Goal: Information Seeking & Learning: Learn about a topic

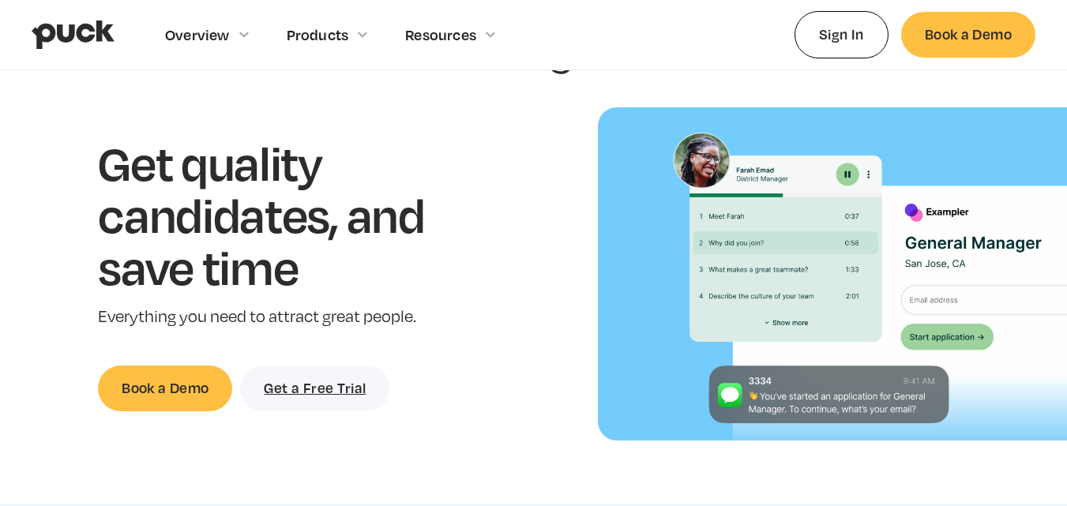
scroll to position [86, 0]
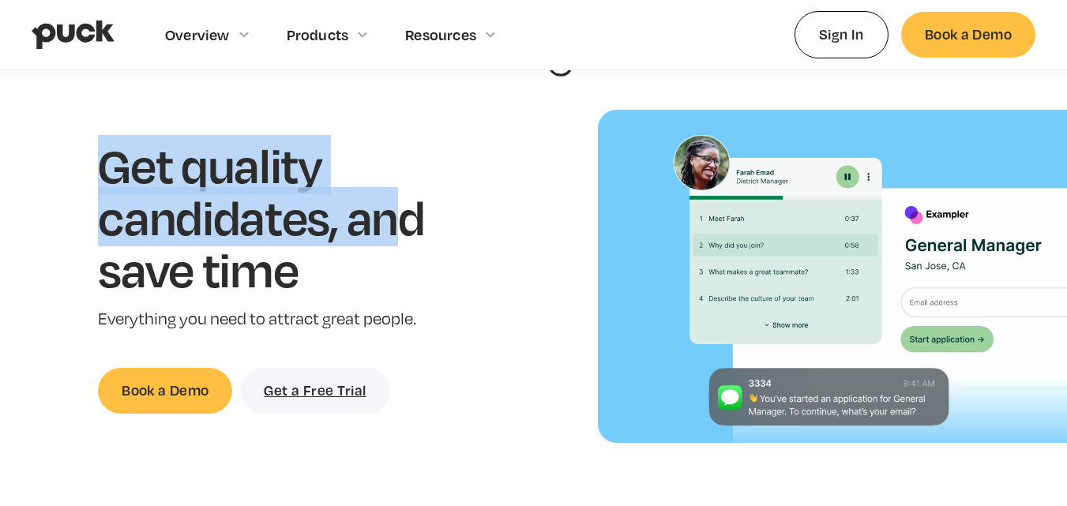
drag, startPoint x: 113, startPoint y: 157, endPoint x: 403, endPoint y: 238, distance: 301.5
click at [403, 238] on h1 "Get quality candidates, and save time" at bounding box center [285, 217] width 375 height 156
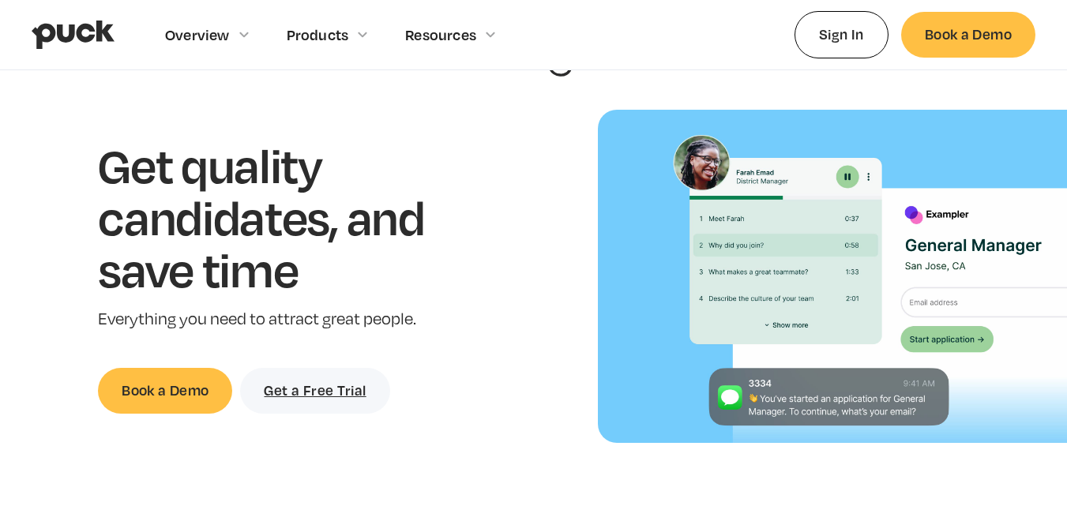
click at [459, 246] on h1 "Get quality candidates, and save time" at bounding box center [285, 217] width 375 height 156
click at [184, 223] on h1 "Get quality candidates, and save time" at bounding box center [285, 217] width 375 height 156
click at [332, 223] on h1 "Get quality candidates, and save time" at bounding box center [285, 217] width 375 height 156
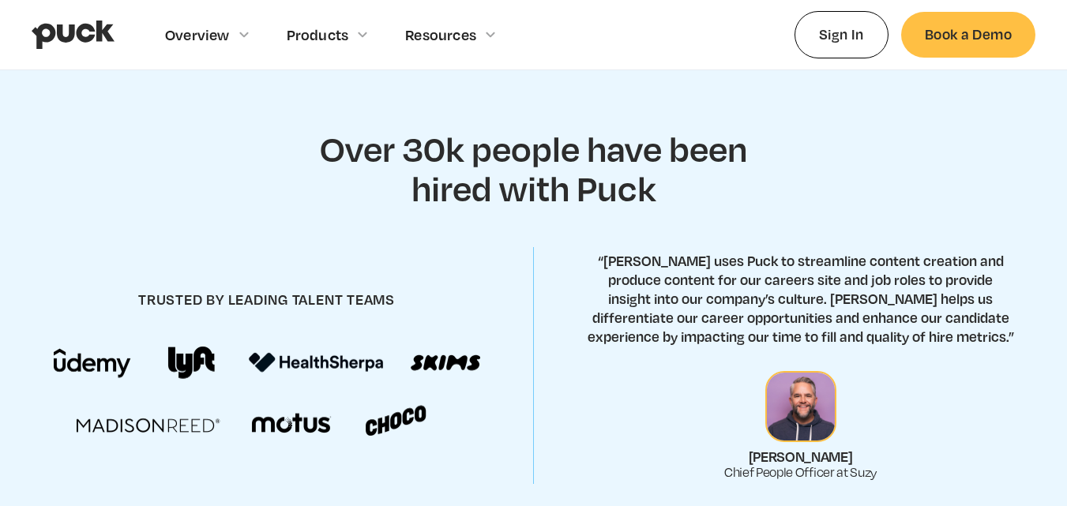
scroll to position [528, 0]
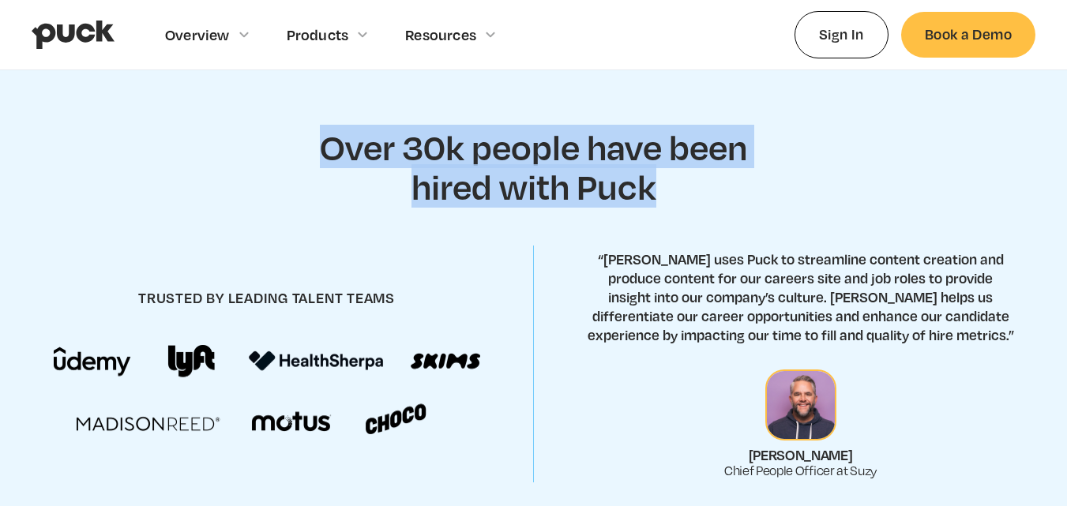
drag, startPoint x: 328, startPoint y: 149, endPoint x: 698, endPoint y: 186, distance: 372.1
click at [617, 186] on h2 "Over 30k people have been hired with Puck" at bounding box center [534, 166] width 466 height 78
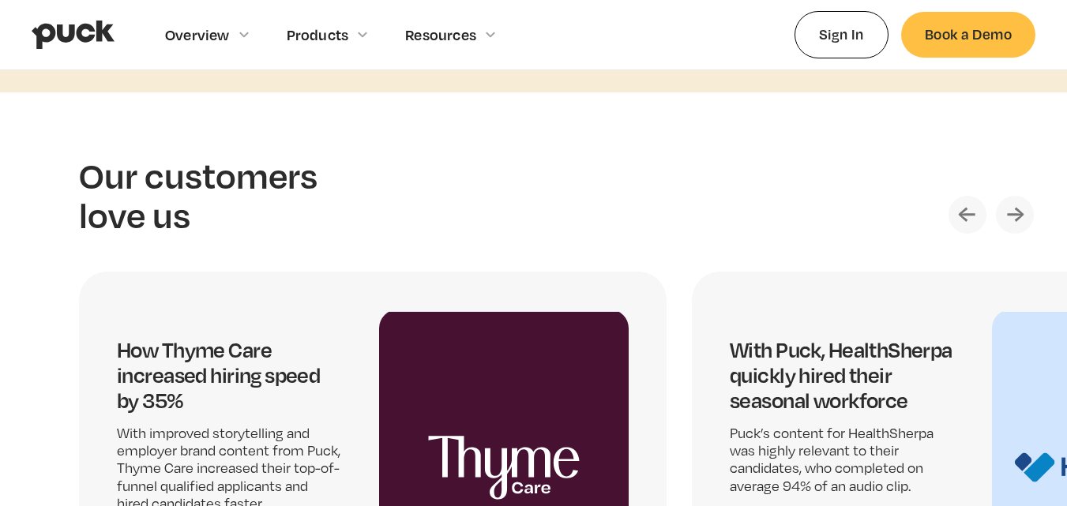
scroll to position [3044, 0]
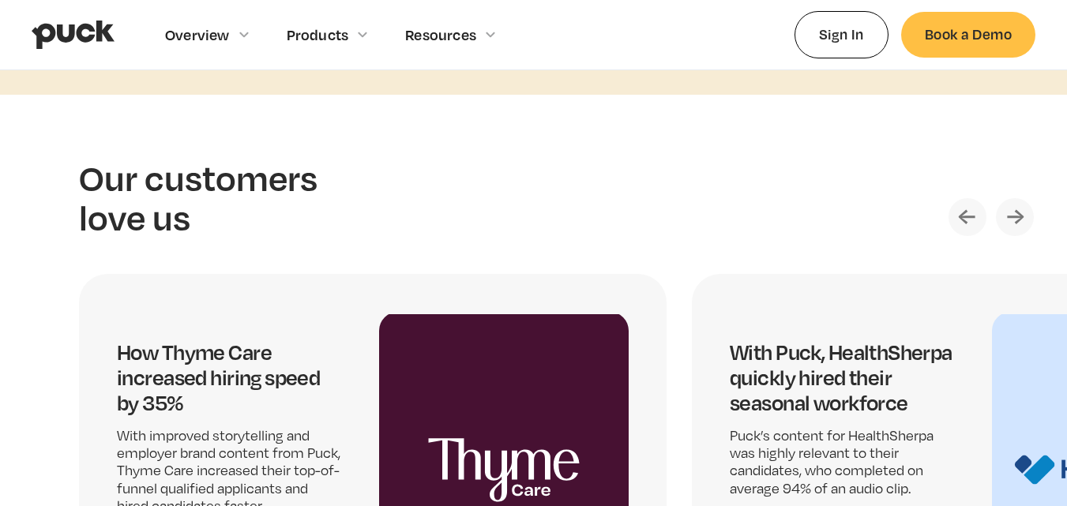
click at [617, 218] on img "Next slide" at bounding box center [1014, 217] width 38 height 38
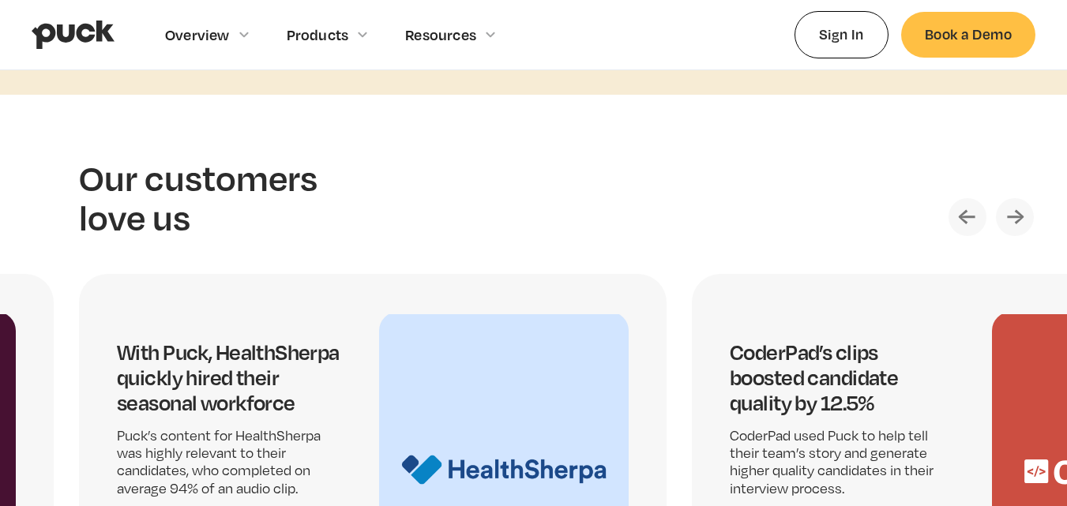
click at [617, 218] on img "Next slide" at bounding box center [1014, 217] width 38 height 38
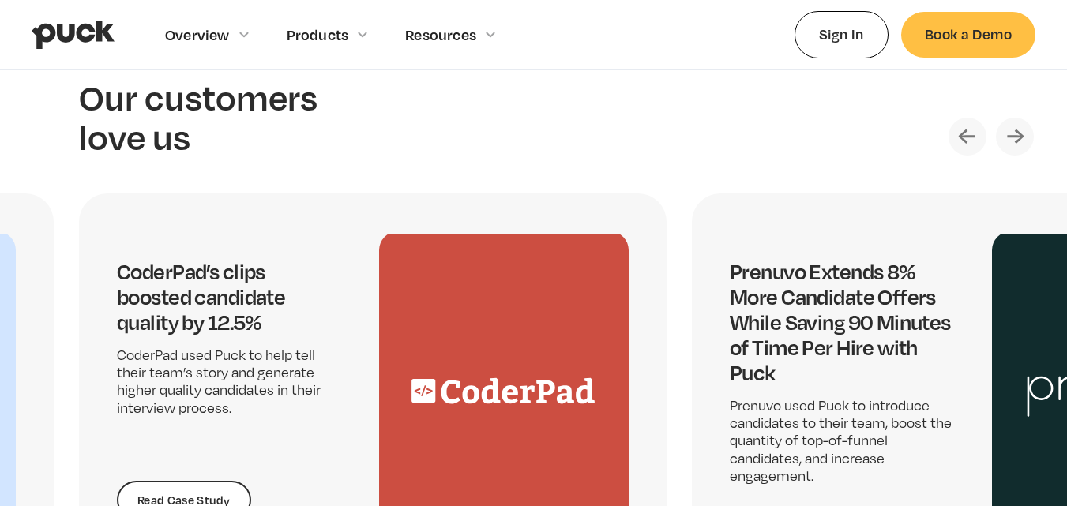
scroll to position [3124, 0]
click at [617, 135] on img "Next slide" at bounding box center [1014, 137] width 38 height 38
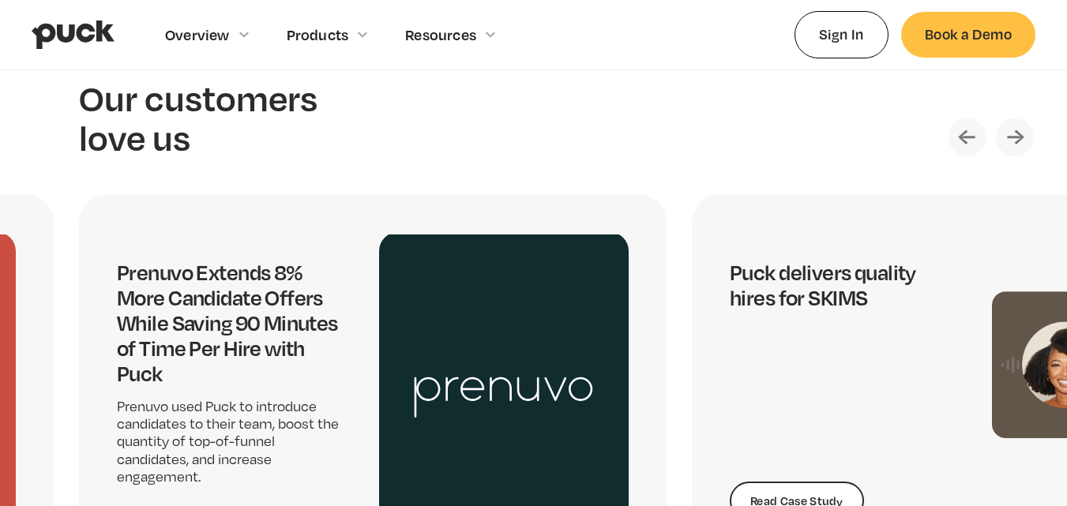
click at [617, 135] on img "Next slide" at bounding box center [1014, 137] width 38 height 38
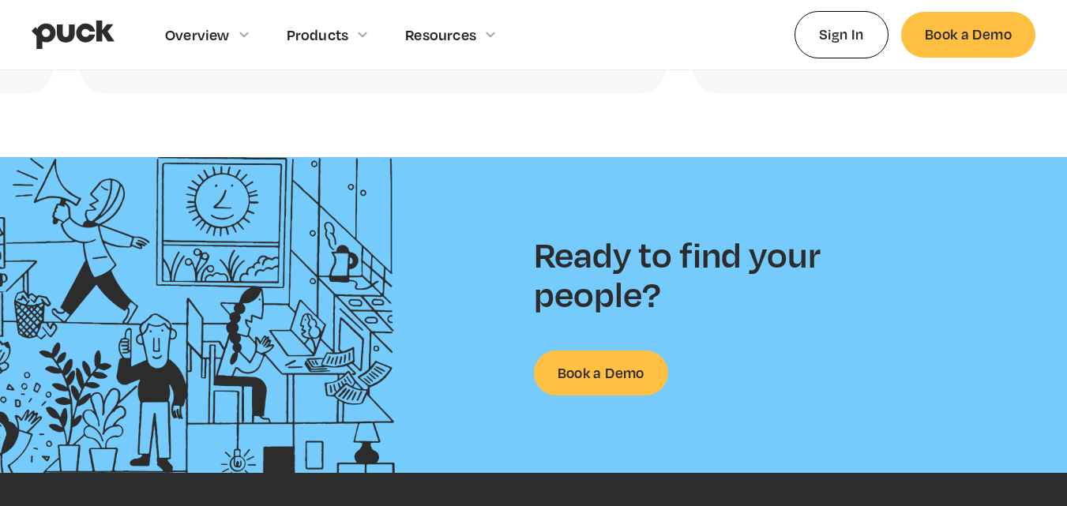
scroll to position [3627, 0]
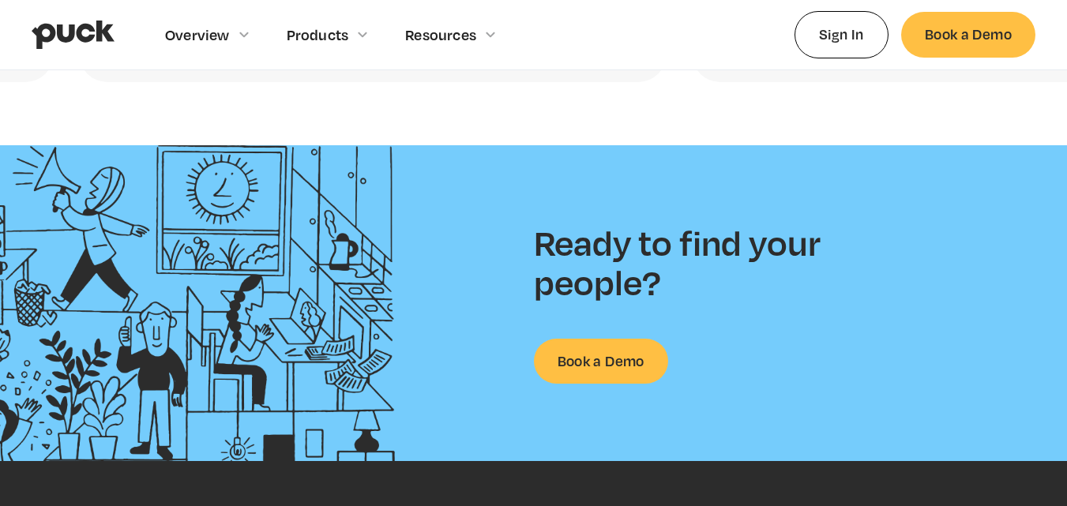
click at [574, 255] on h2 "Ready to find your people?" at bounding box center [692, 262] width 316 height 78
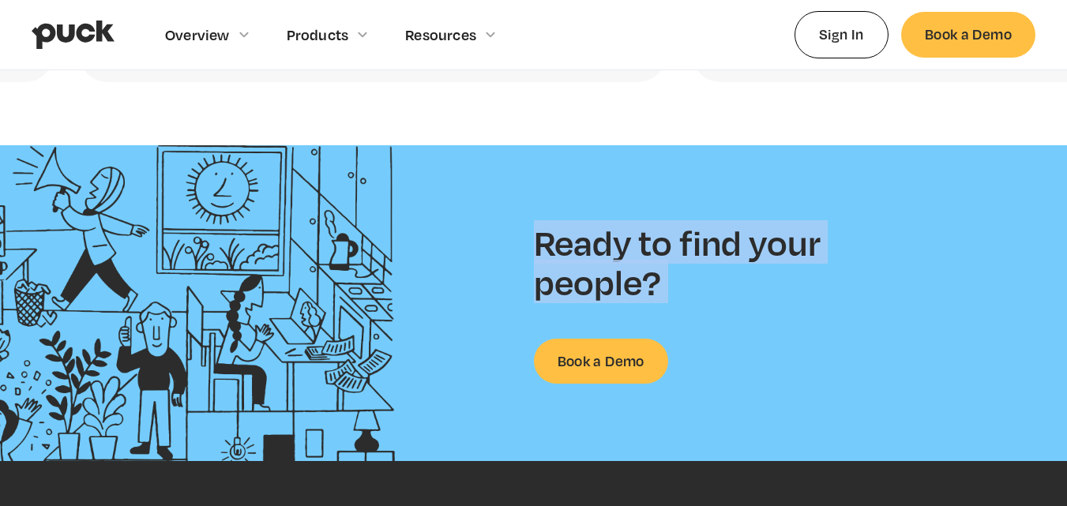
click at [574, 255] on h2 "Ready to find your people?" at bounding box center [692, 262] width 316 height 78
click at [617, 238] on h2 "Ready to find your people?" at bounding box center [692, 262] width 316 height 78
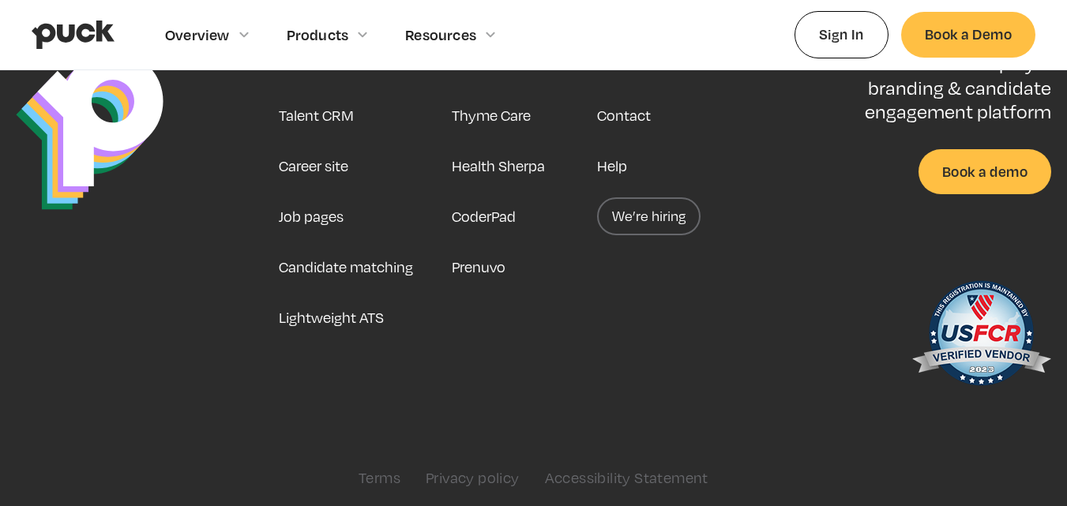
scroll to position [4144, 0]
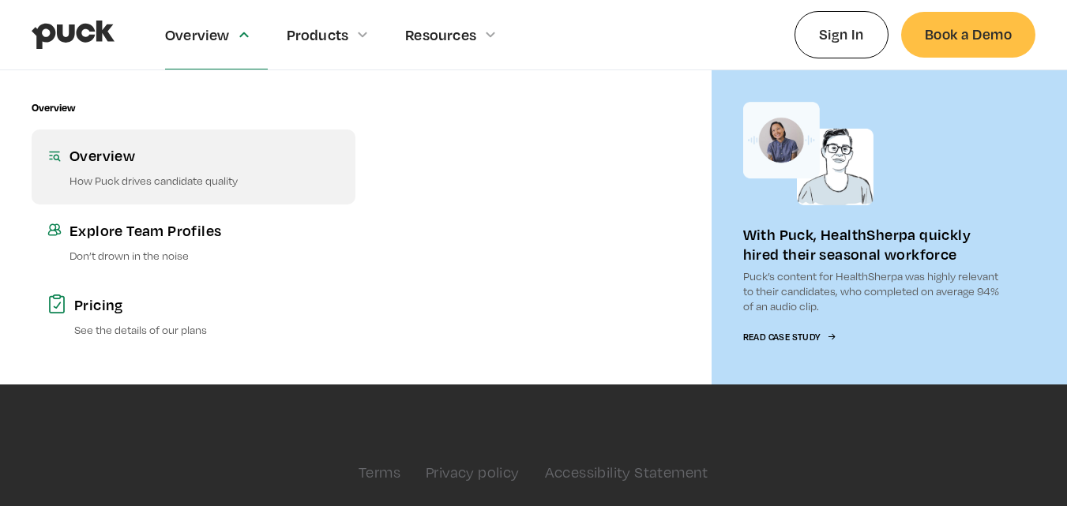
click at [132, 146] on div "Overview" at bounding box center [204, 155] width 270 height 20
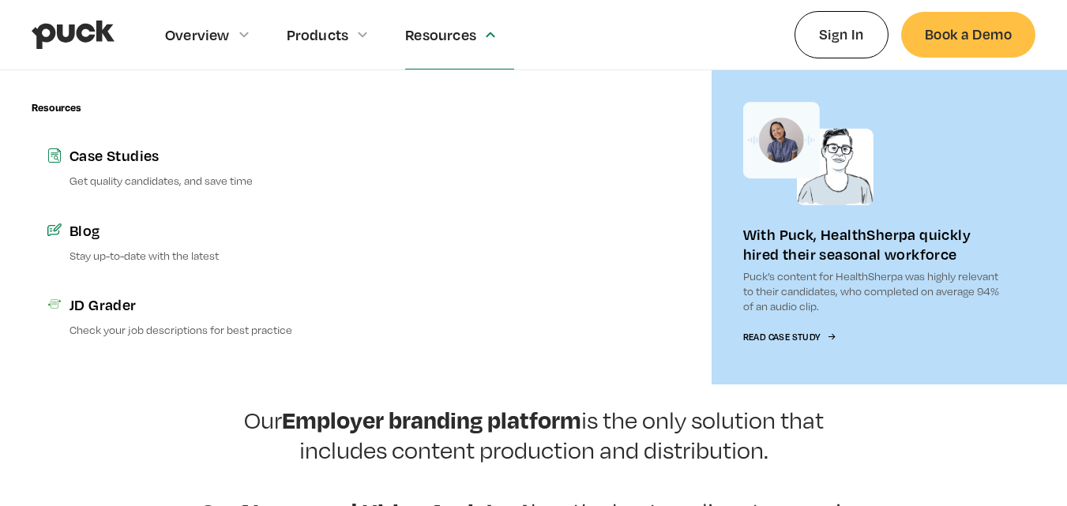
scroll to position [252, 0]
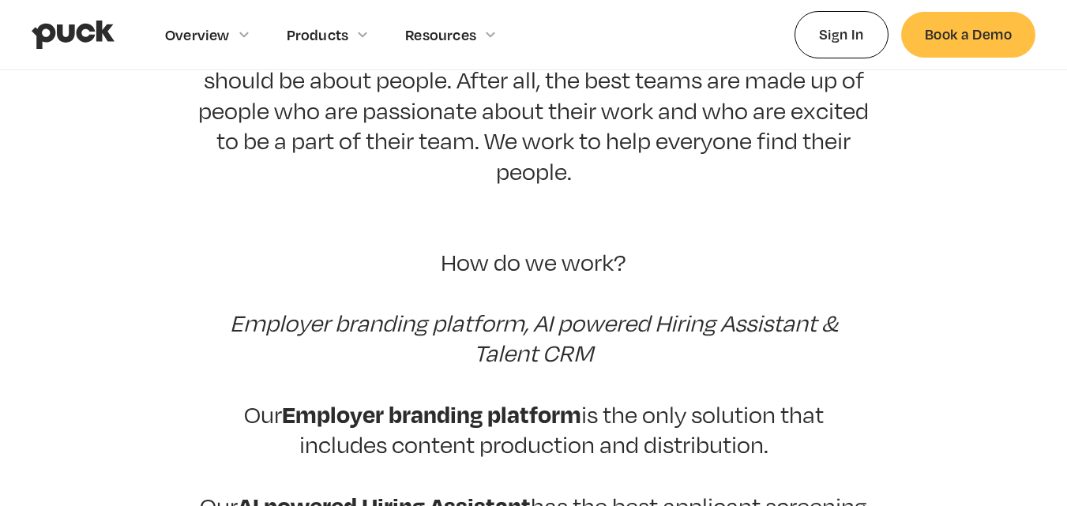
click at [414, 420] on p "At Puck, we believe that the hiring process should be about people. After all, …" at bounding box center [533, 384] width 671 height 699
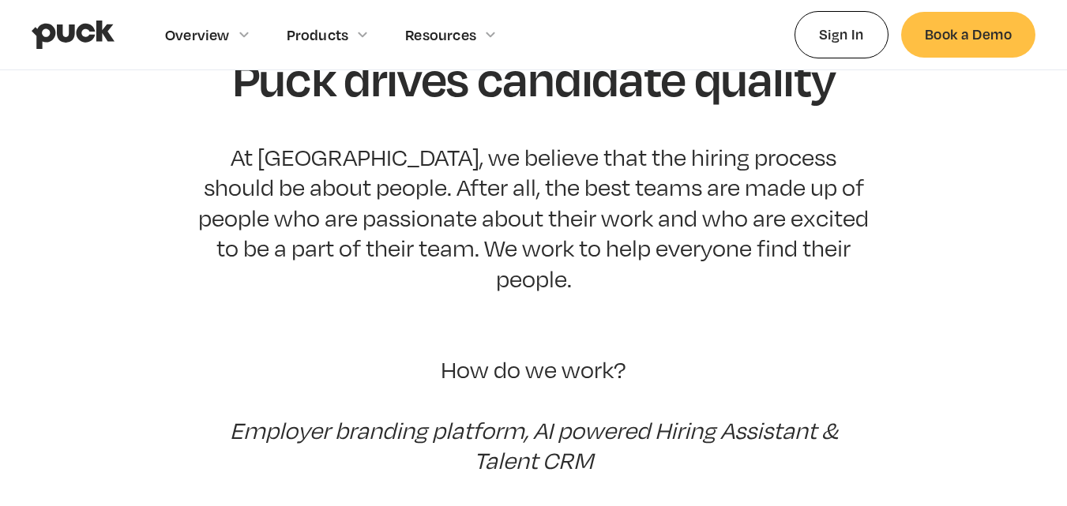
scroll to position [0, 0]
